Goal: Transaction & Acquisition: Book appointment/travel/reservation

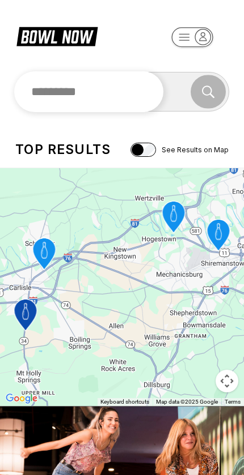
click at [120, 89] on input "text" at bounding box center [88, 91] width 149 height 41
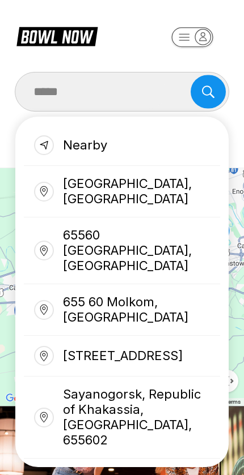
click at [147, 185] on div "[GEOGRAPHIC_DATA], [GEOGRAPHIC_DATA]" at bounding box center [122, 192] width 196 height 52
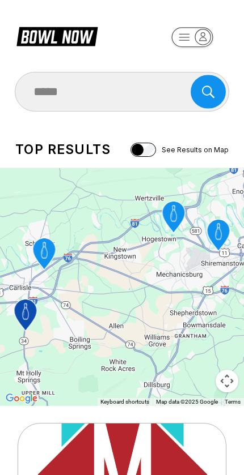
type input "**********"
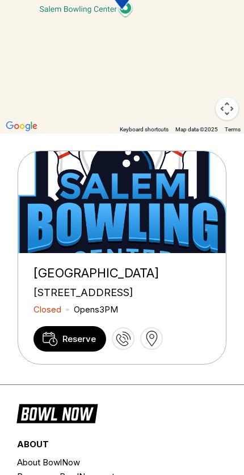
scroll to position [278, 0]
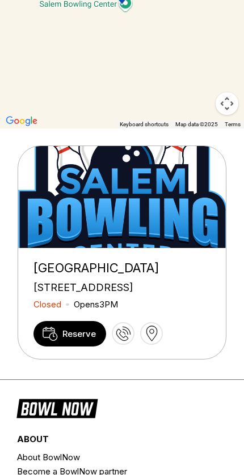
click at [76, 339] on span "Reserve" at bounding box center [78, 334] width 33 height 11
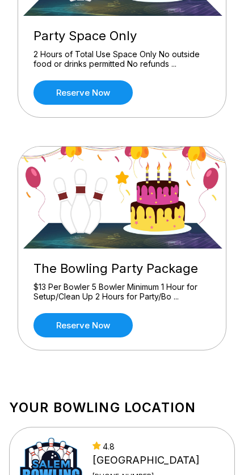
scroll to position [1133, 0]
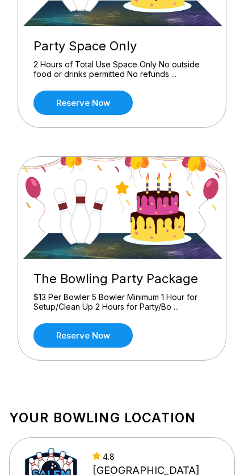
click at [109, 334] on link "Reserve now" at bounding box center [82, 336] width 99 height 24
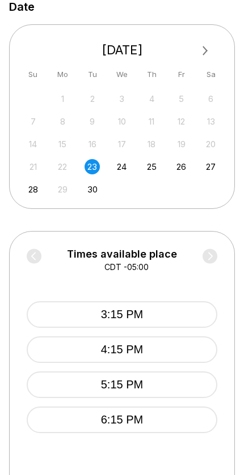
click at [116, 164] on div "24" at bounding box center [121, 166] width 15 height 15
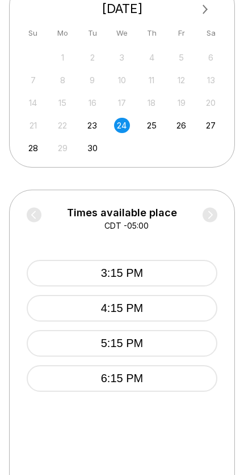
scroll to position [350, 0]
click at [153, 129] on div "25" at bounding box center [151, 125] width 15 height 15
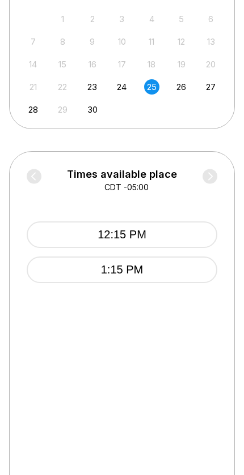
click at [184, 86] on div "26" at bounding box center [180, 86] width 15 height 15
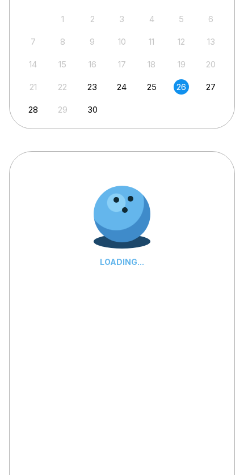
scroll to position [389, 0]
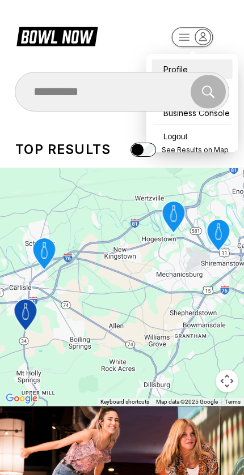
click at [171, 59] on div "Profile" at bounding box center [192, 69] width 80 height 20
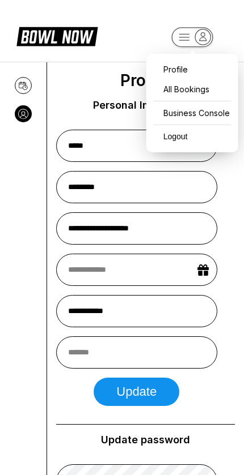
click at [61, 36] on icon at bounding box center [56, 36] width 81 height 22
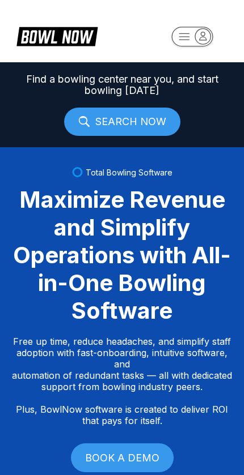
click at [135, 116] on link "SEARCH NOW" at bounding box center [122, 122] width 116 height 28
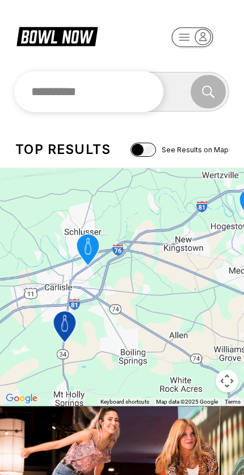
click at [127, 93] on input "text" at bounding box center [88, 91] width 149 height 41
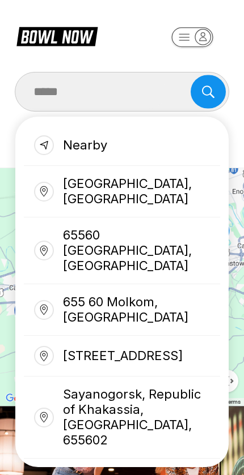
click at [87, 182] on div "[GEOGRAPHIC_DATA], [GEOGRAPHIC_DATA]" at bounding box center [122, 192] width 196 height 52
type input "**********"
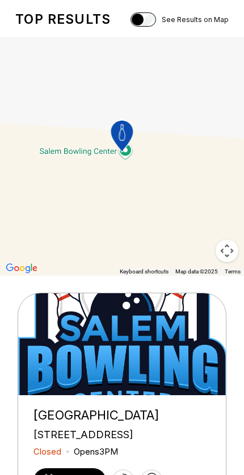
click at [66, 475] on span "Reserve" at bounding box center [78, 481] width 33 height 11
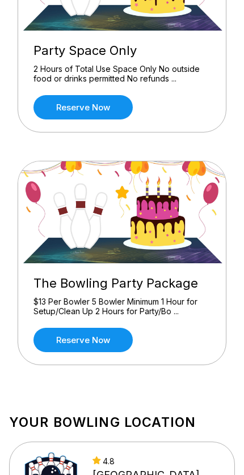
click at [114, 340] on link "Reserve now" at bounding box center [82, 340] width 99 height 24
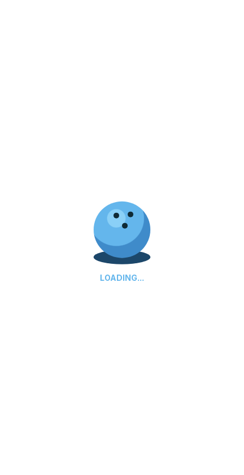
scroll to position [1129, 0]
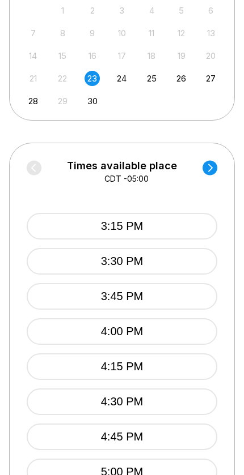
scroll to position [388, 0]
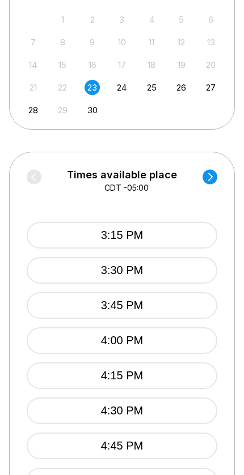
click at [207, 179] on circle at bounding box center [209, 176] width 15 height 15
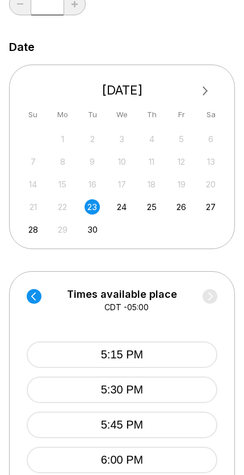
scroll to position [274, 0]
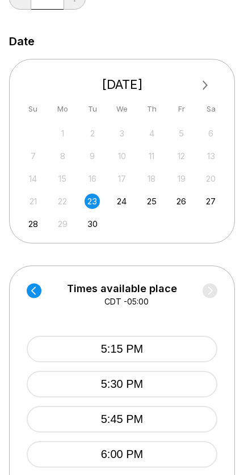
click at [87, 196] on div "23" at bounding box center [91, 201] width 15 height 15
click at [118, 198] on div "24" at bounding box center [121, 201] width 15 height 15
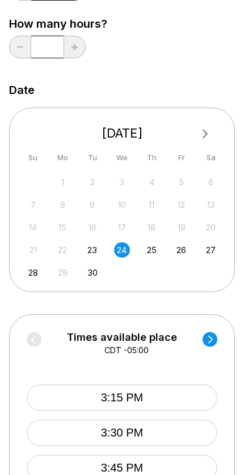
click at [147, 245] on div "25" at bounding box center [151, 250] width 15 height 15
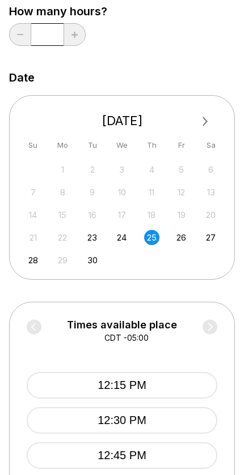
click at [182, 232] on div "26" at bounding box center [180, 237] width 15 height 15
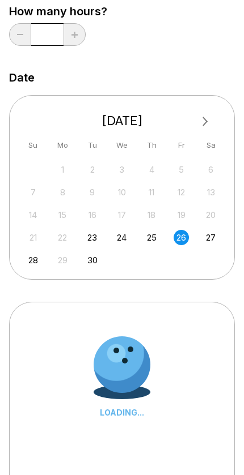
scroll to position [239, 0]
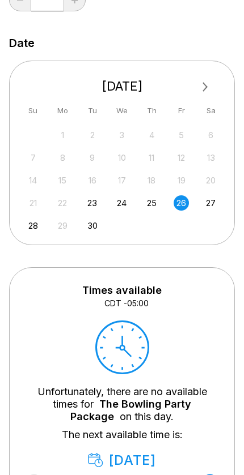
click at [212, 199] on div "27" at bounding box center [210, 202] width 15 height 15
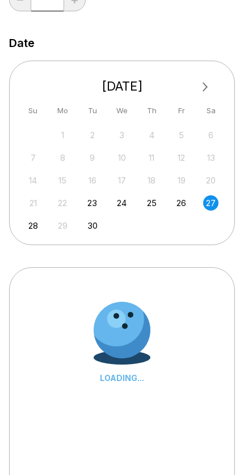
scroll to position [273, 0]
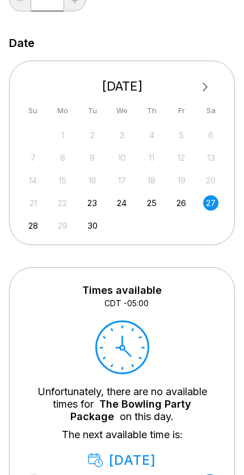
click at [29, 218] on div "28" at bounding box center [32, 225] width 15 height 15
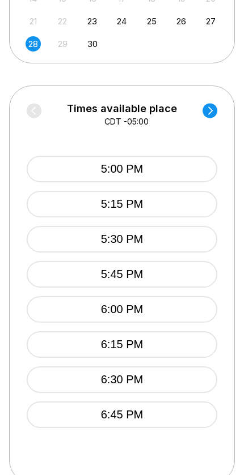
scroll to position [454, 0]
